Goal: Task Accomplishment & Management: Manage account settings

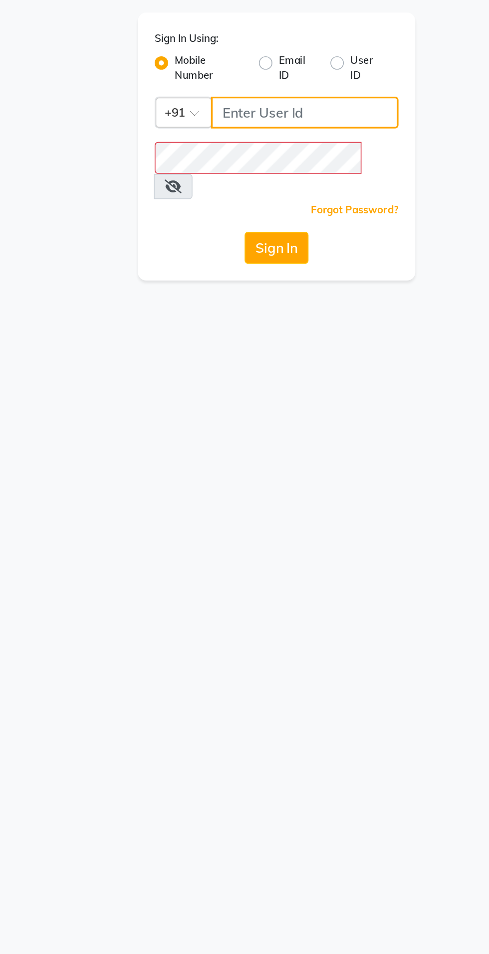
type input "9843237318"
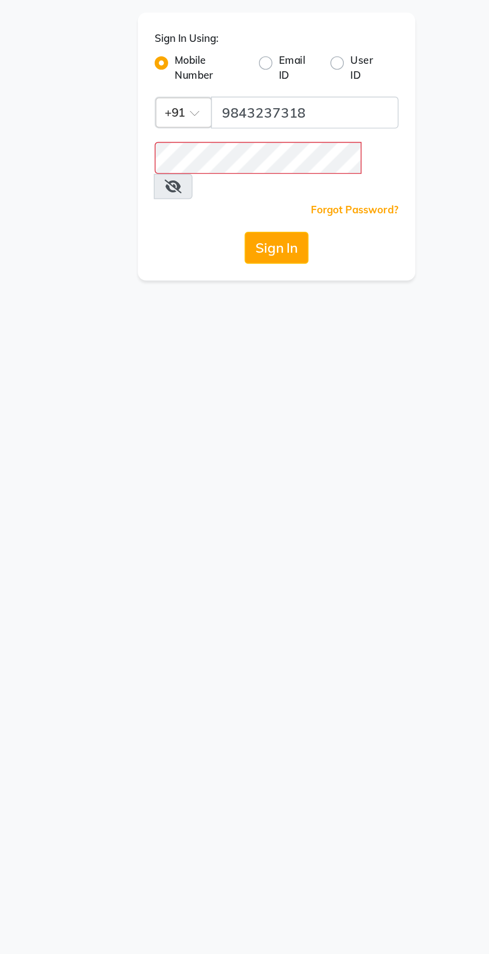
click at [225, 180] on button "Sign In" at bounding box center [244, 189] width 38 height 19
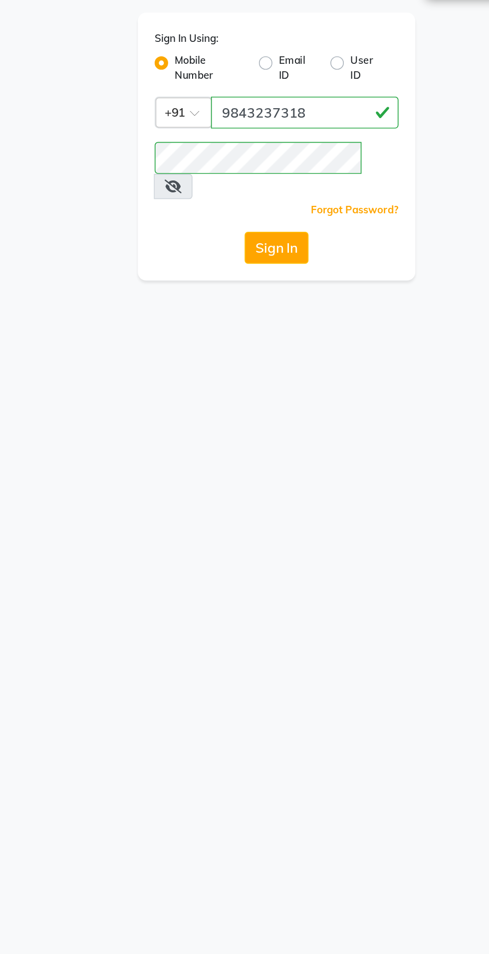
click at [305, 150] on div "Sign In Using: Mobile Number Email ID User ID Country Code × +91 9843237318 Rem…" at bounding box center [244, 128] width 165 height 159
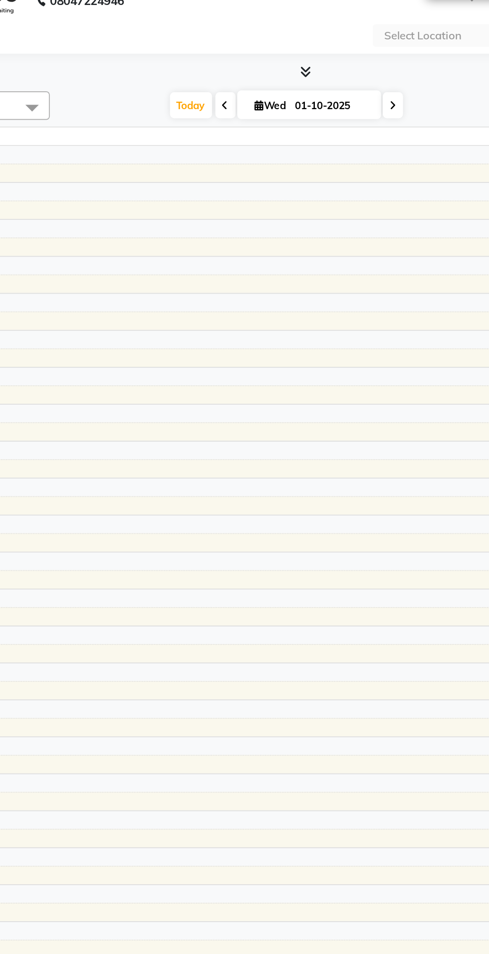
select select "en"
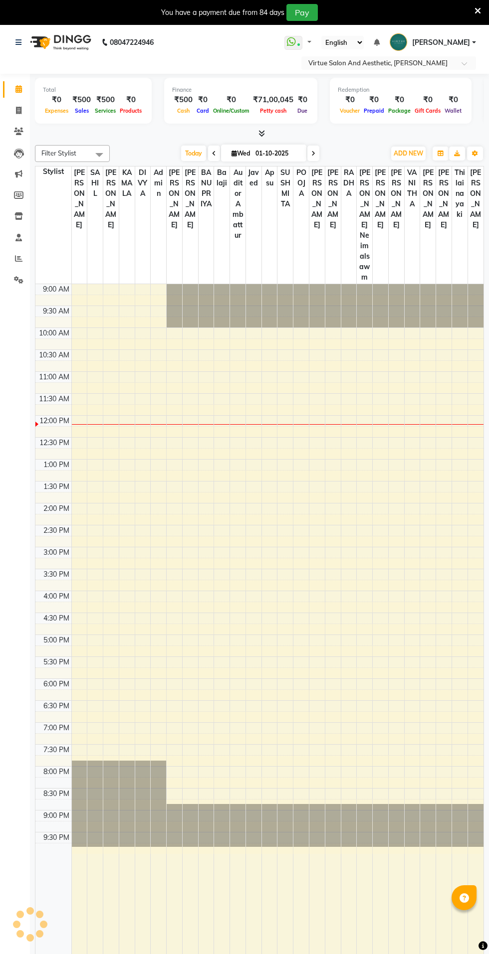
select select "en"
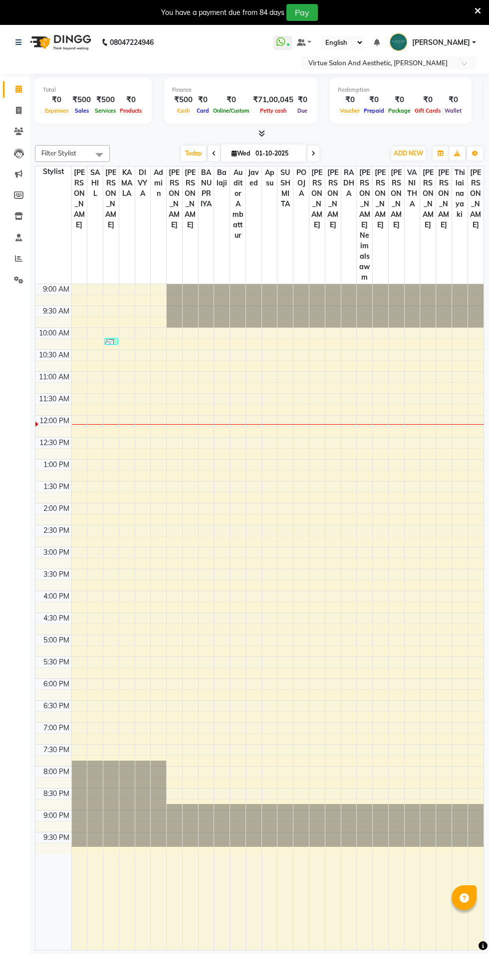
click at [473, 41] on link "[PERSON_NAME]" at bounding box center [432, 42] width 86 height 16
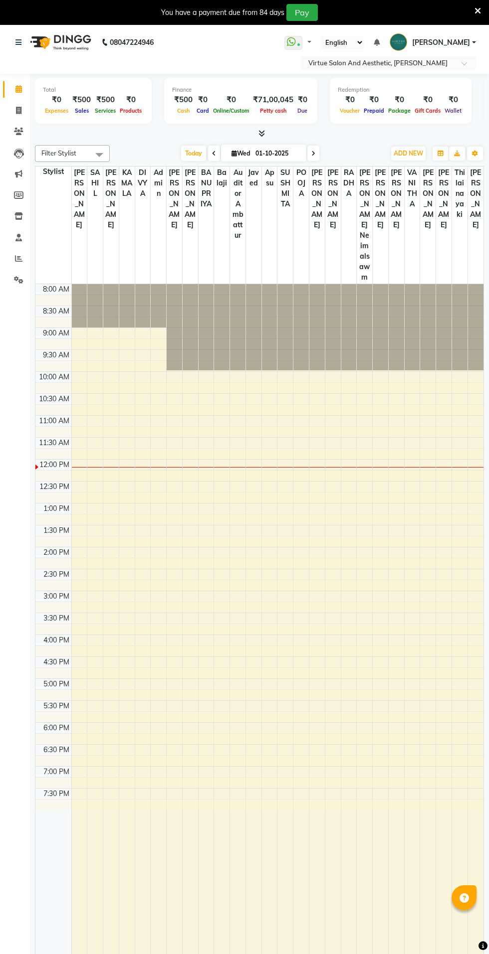
select select "en"
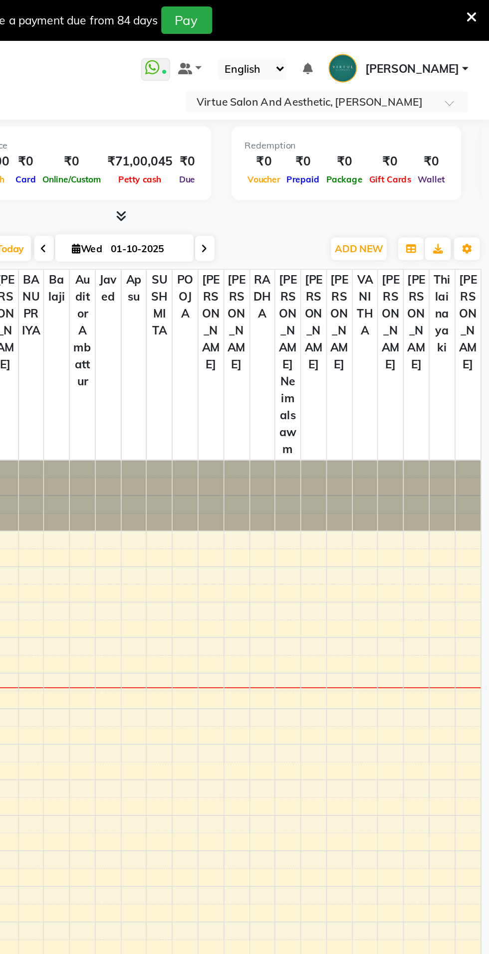
click at [473, 42] on link "[PERSON_NAME]" at bounding box center [432, 42] width 86 height 16
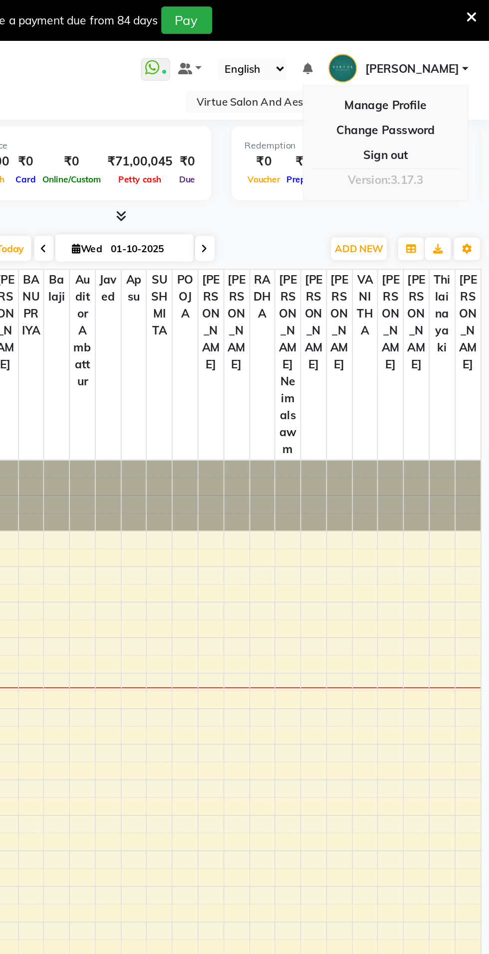
select select "87587"
select select "tentative"
select select "705"
click at [473, 42] on link "[PERSON_NAME]" at bounding box center [432, 42] width 86 height 16
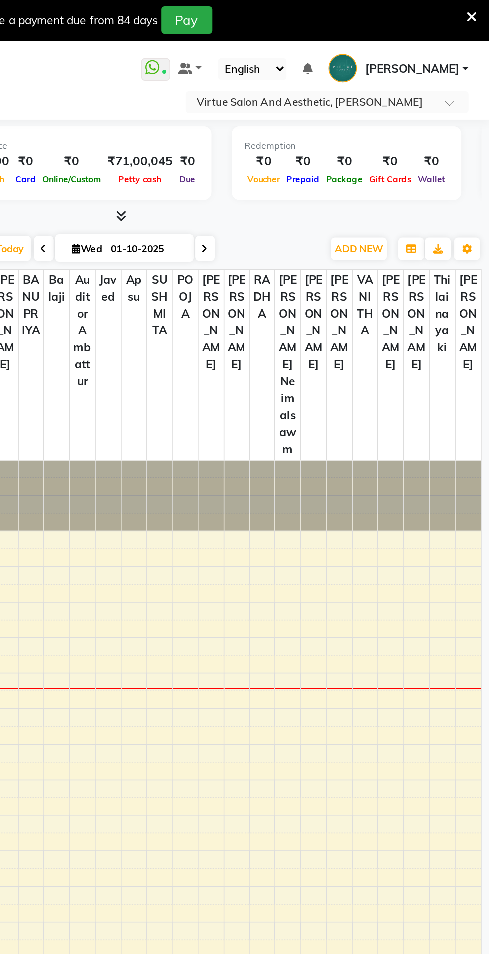
click at [473, 42] on link "[PERSON_NAME]" at bounding box center [432, 42] width 86 height 16
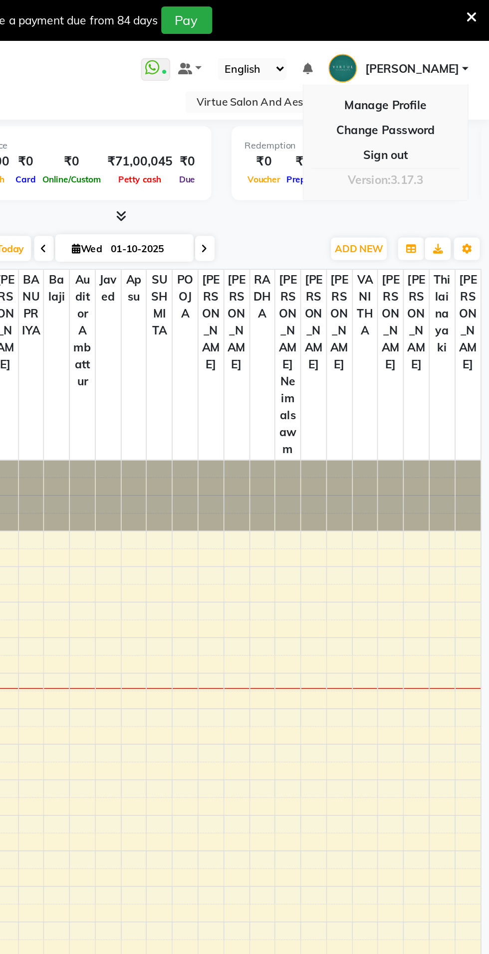
click at [445, 66] on link "Manage Profile" at bounding box center [424, 64] width 91 height 15
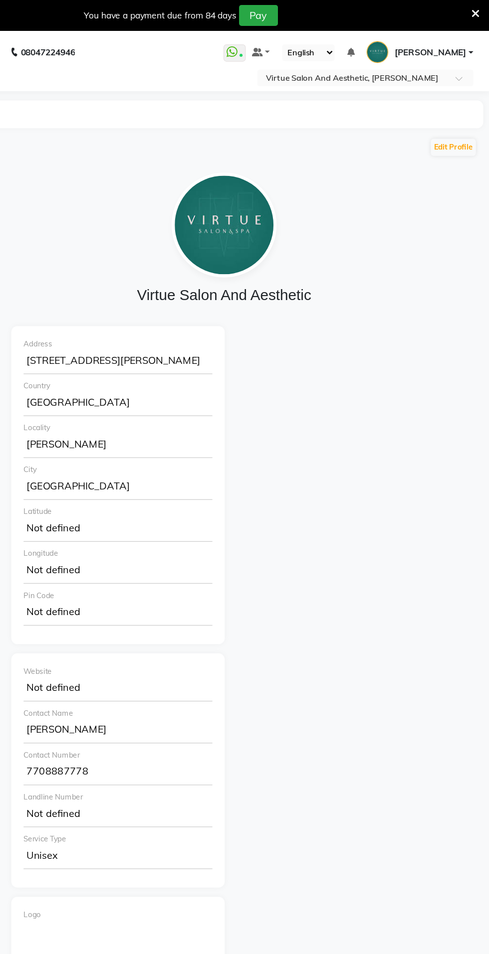
click at [473, 42] on link "[PERSON_NAME]" at bounding box center [432, 42] width 86 height 16
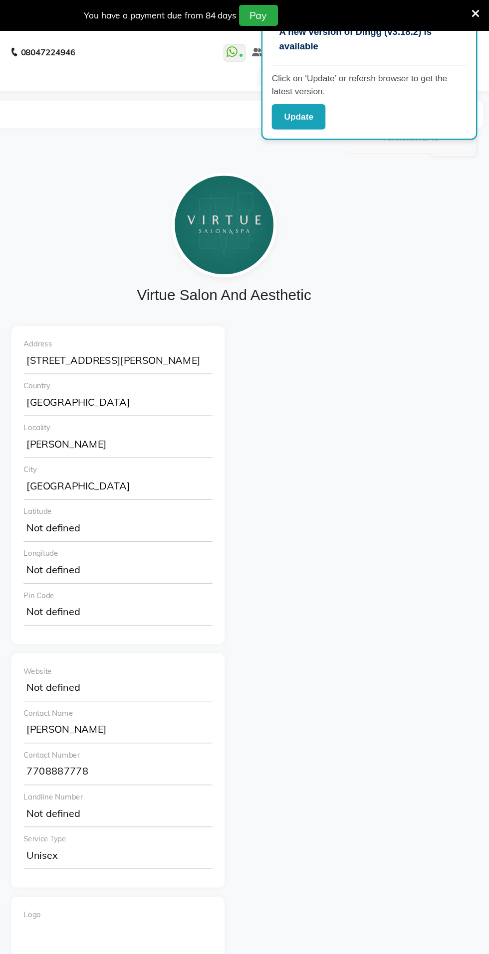
click at [477, 8] on icon at bounding box center [477, 10] width 6 height 9
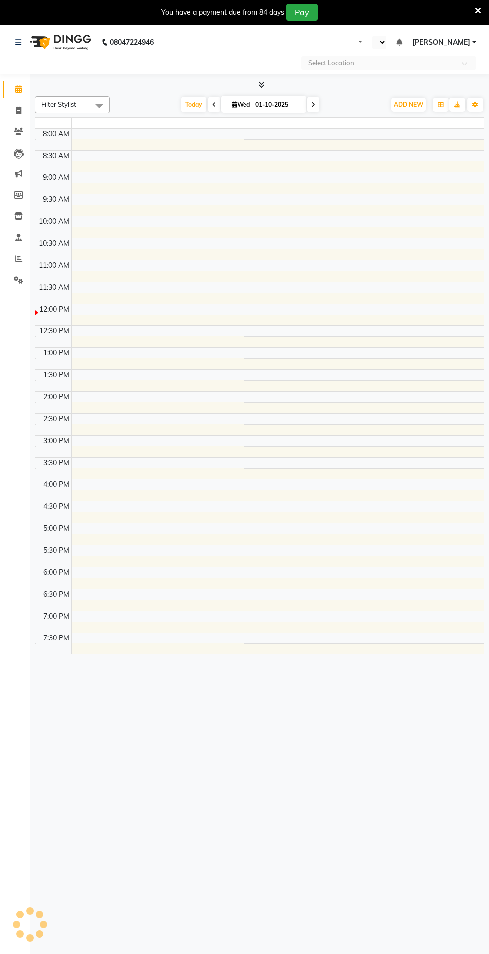
select select "en"
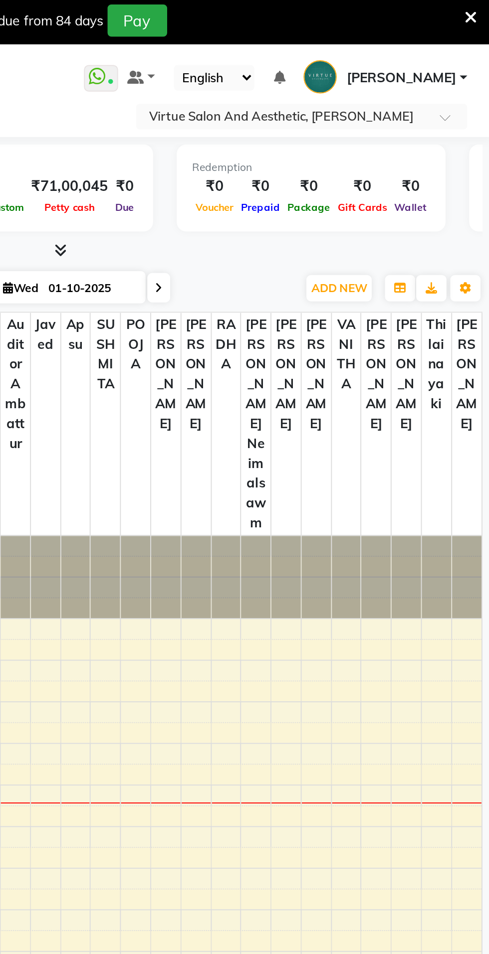
click at [473, 42] on link "[PERSON_NAME]" at bounding box center [432, 42] width 86 height 16
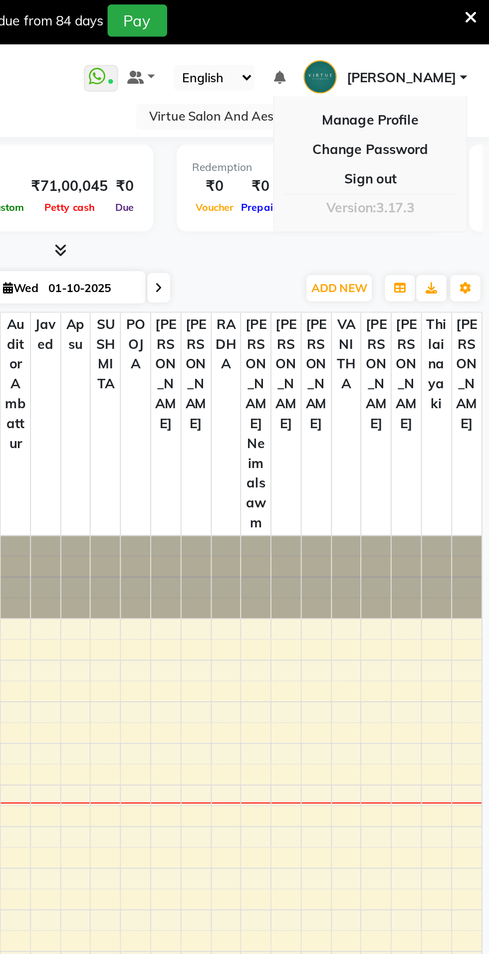
click at [435, 78] on link "Change Password" at bounding box center [424, 80] width 91 height 15
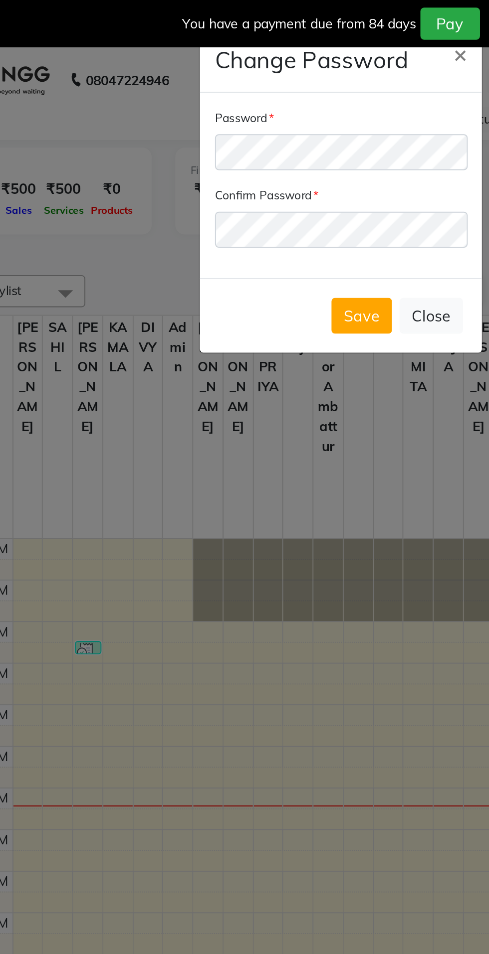
click at [250, 234] on ngb-modal-window "Change Password × Password Confirm Password Save Close" at bounding box center [244, 477] width 489 height 954
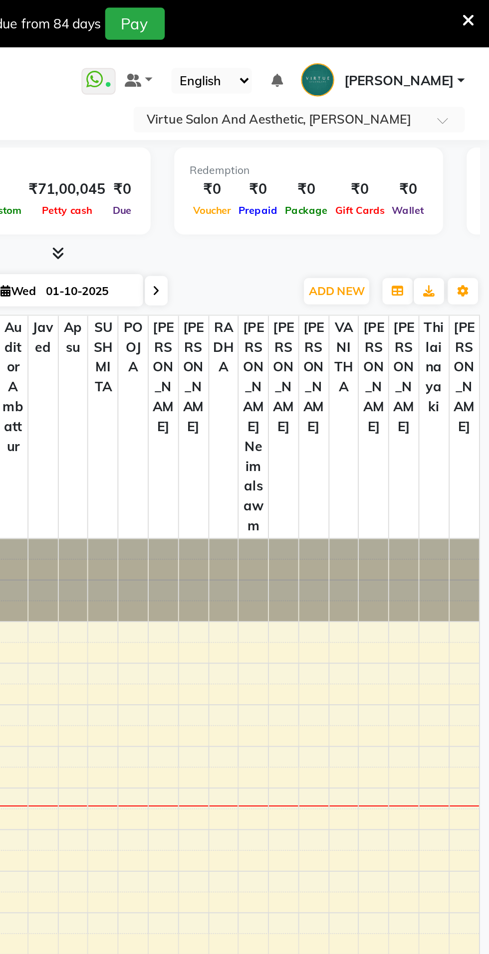
click at [473, 42] on link "[PERSON_NAME]" at bounding box center [432, 42] width 86 height 16
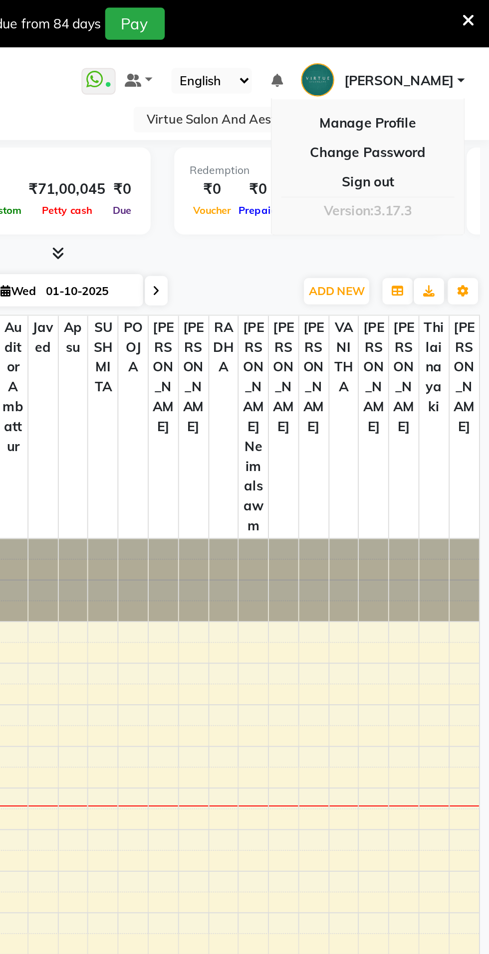
click at [431, 97] on link "Sign out" at bounding box center [424, 95] width 91 height 15
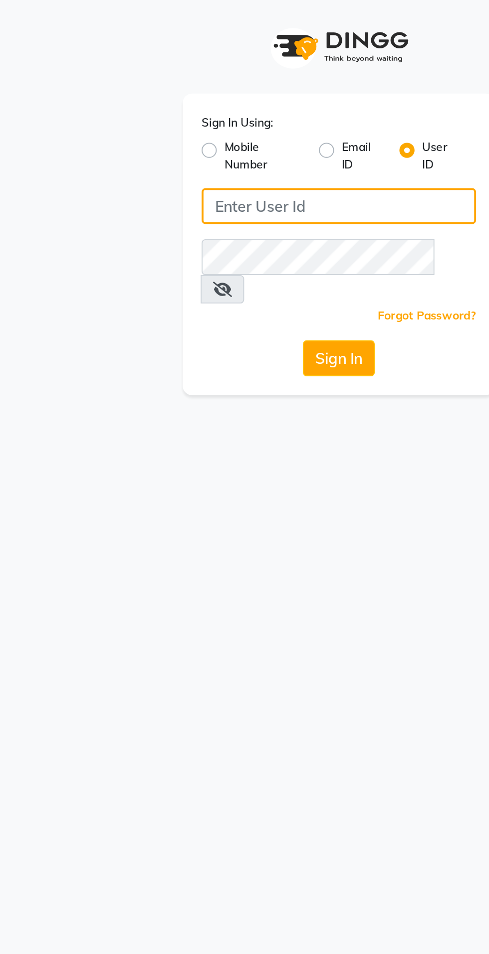
click at [241, 111] on input "Username" at bounding box center [244, 108] width 145 height 19
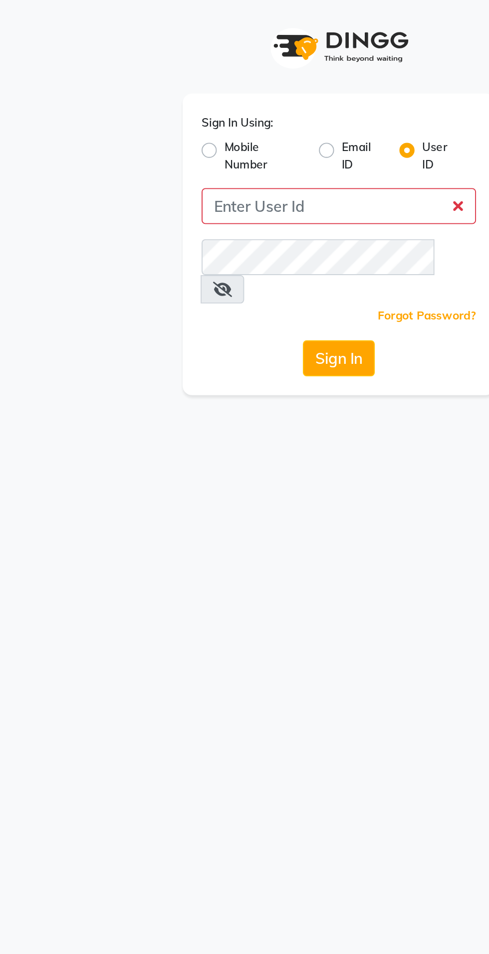
click at [184, 82] on label "Mobile Number" at bounding box center [205, 82] width 42 height 18
click at [184, 80] on input "Mobile Number" at bounding box center [187, 76] width 6 height 6
radio input "true"
radio input "false"
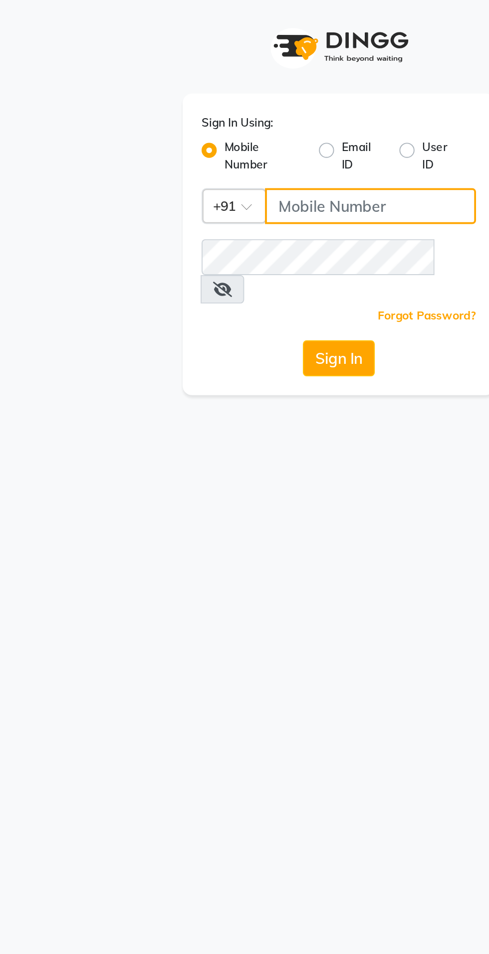
click at [243, 113] on input "Username" at bounding box center [260, 108] width 111 height 19
type input "9843237318"
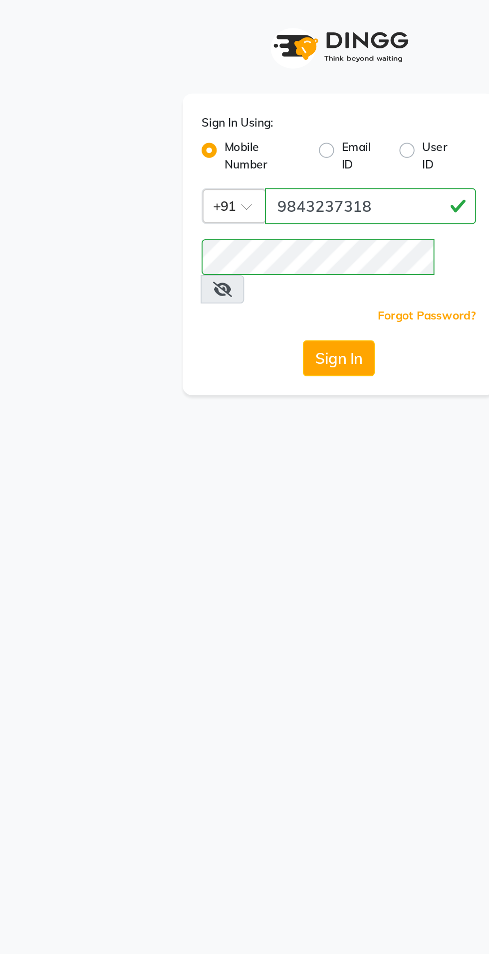
click at [188, 149] on icon at bounding box center [183, 153] width 10 height 8
click at [251, 180] on button "Sign In" at bounding box center [244, 189] width 38 height 19
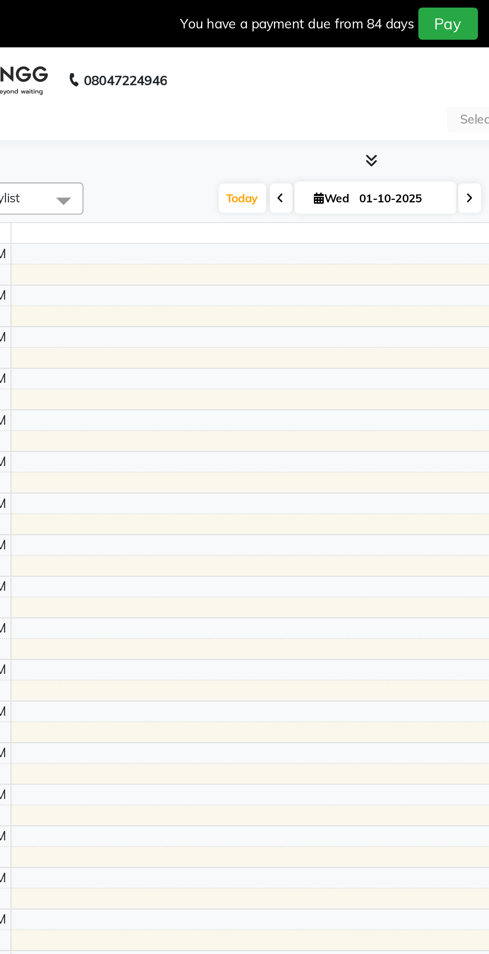
select select "en"
